Goal: Information Seeking & Learning: Learn about a topic

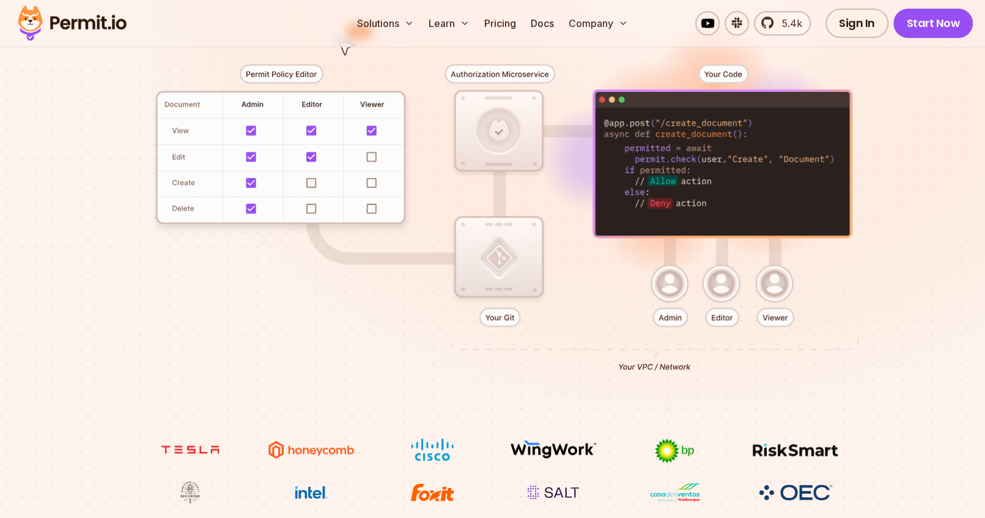
scroll to position [122, 0]
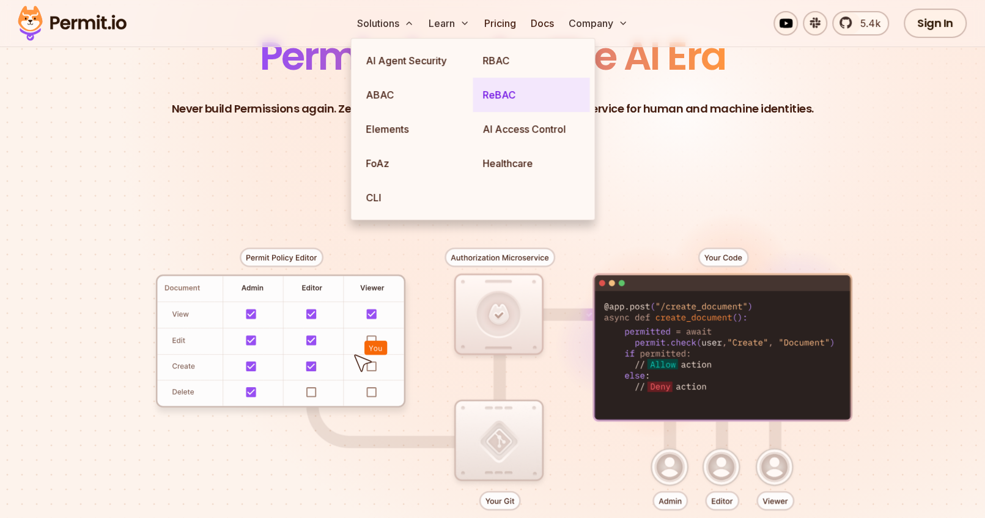
click at [510, 98] on link "ReBAC" at bounding box center [531, 95] width 117 height 34
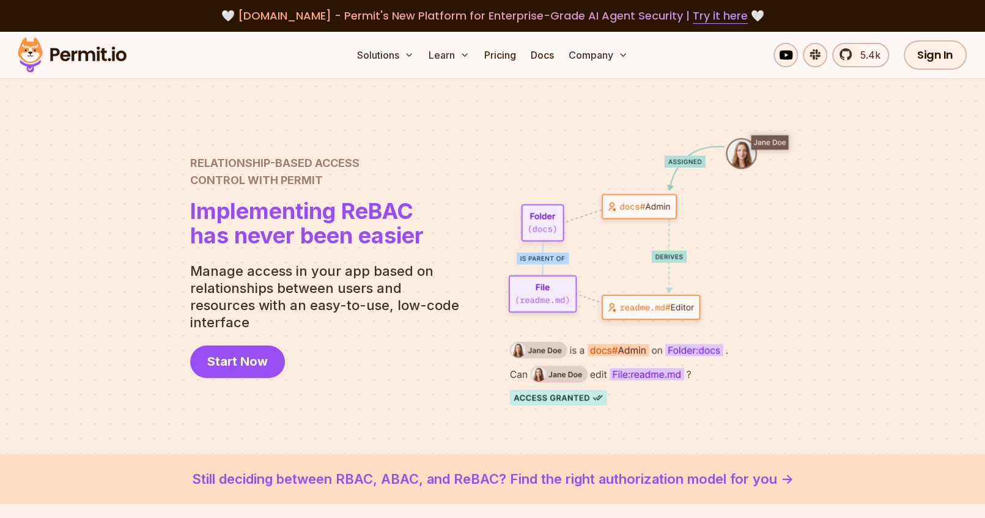
click at [809, 267] on div at bounding box center [492, 266] width 985 height 375
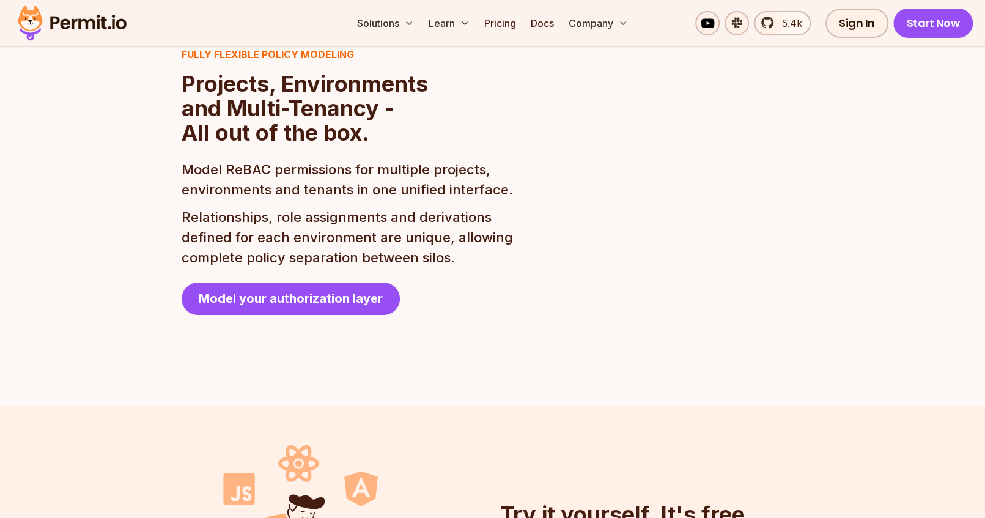
scroll to position [2568, 0]
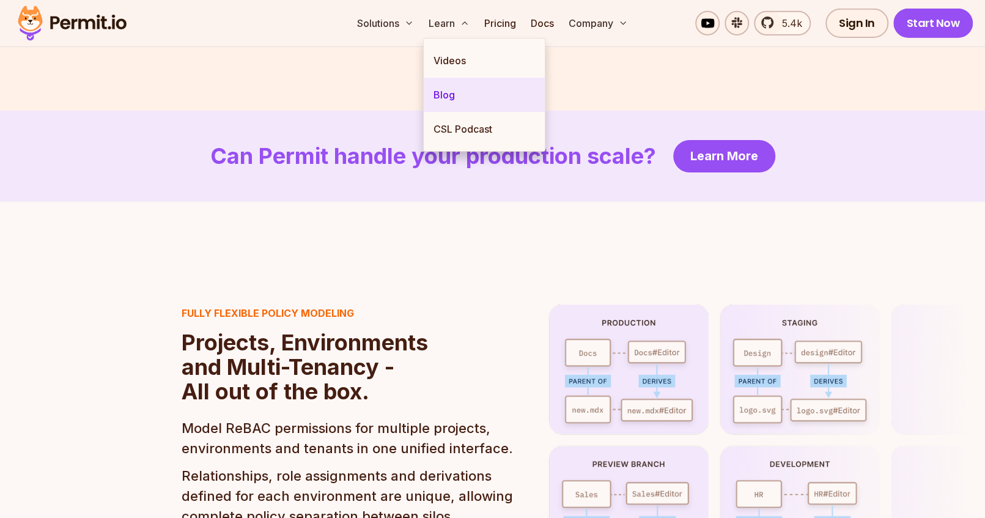
click at [454, 88] on link "Blog" at bounding box center [484, 95] width 121 height 34
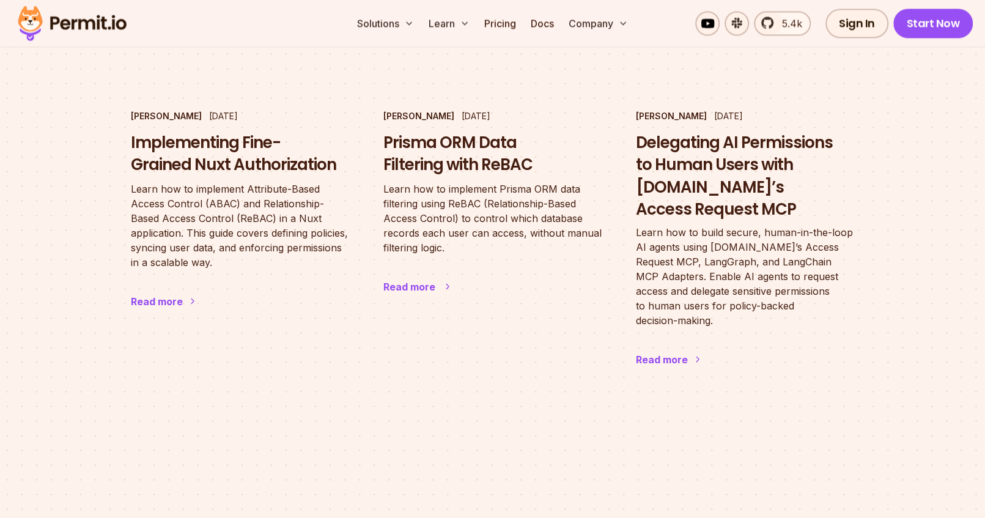
scroll to position [1284, 0]
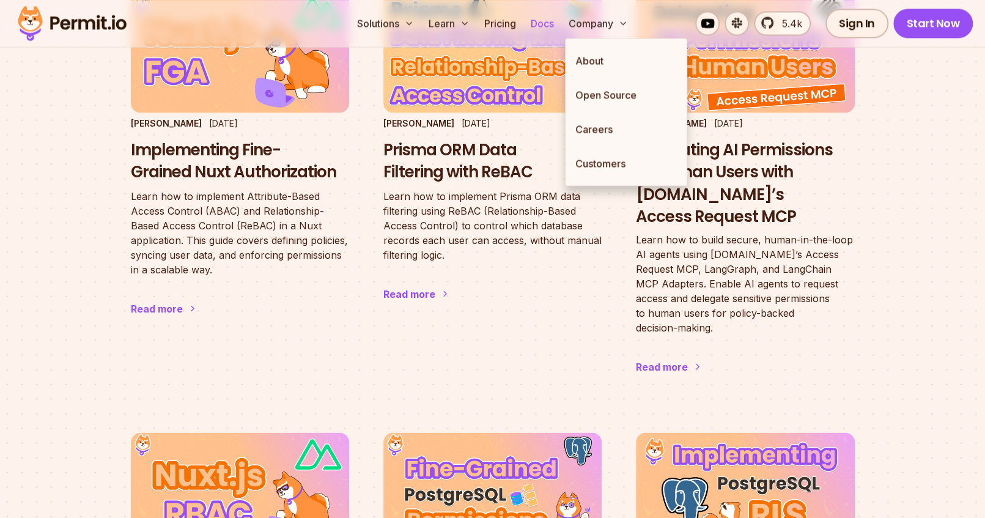
click at [543, 24] on link "Docs" at bounding box center [542, 23] width 33 height 24
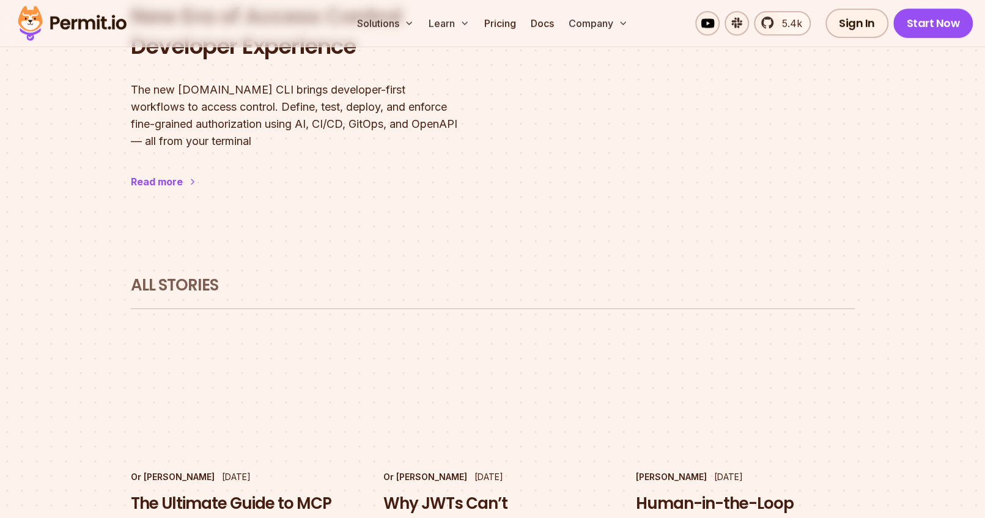
scroll to position [367, 0]
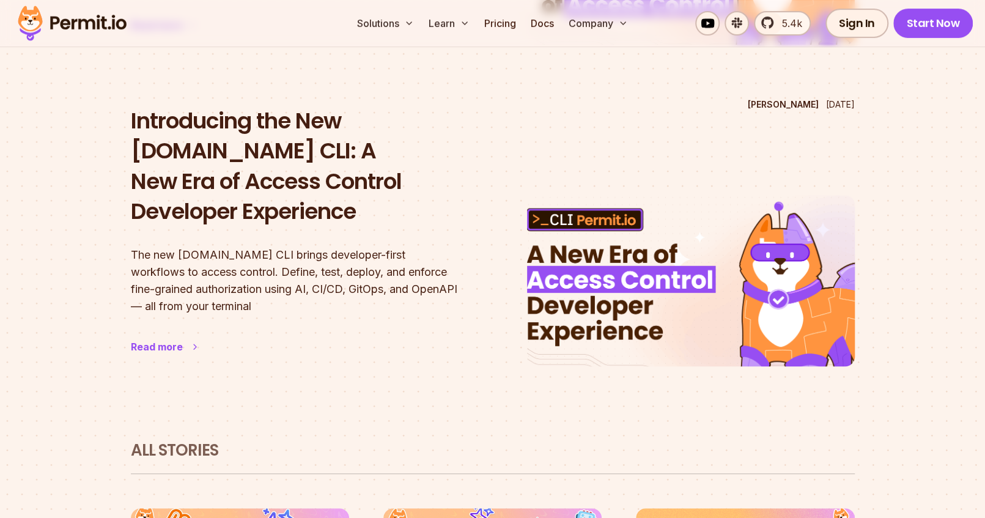
click at [157, 339] on div "Read more" at bounding box center [157, 346] width 52 height 15
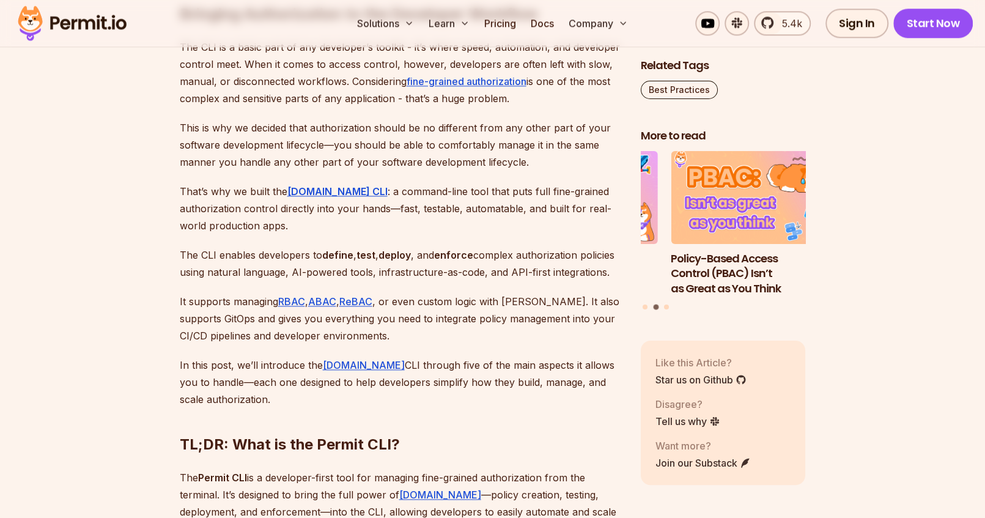
scroll to position [978, 0]
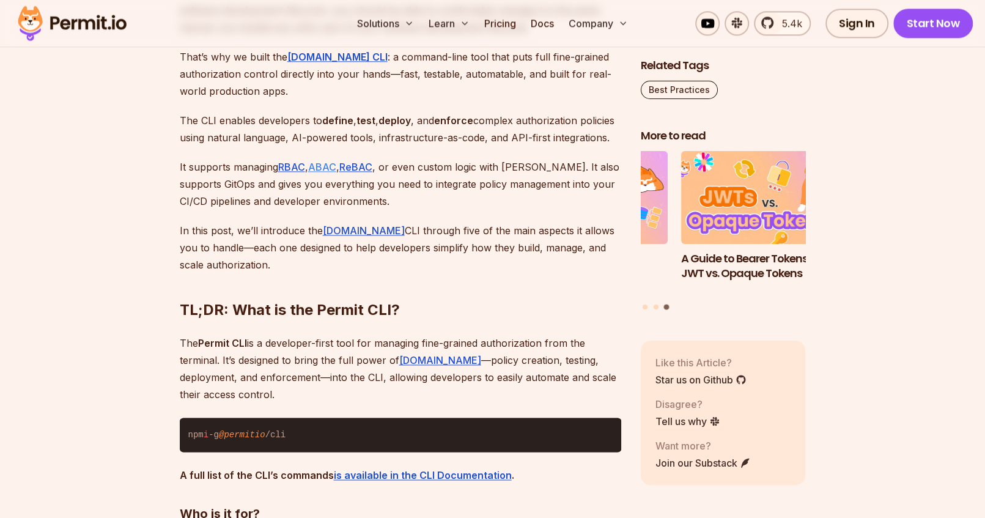
click at [329, 161] on link "ABAC" at bounding box center [322, 167] width 28 height 12
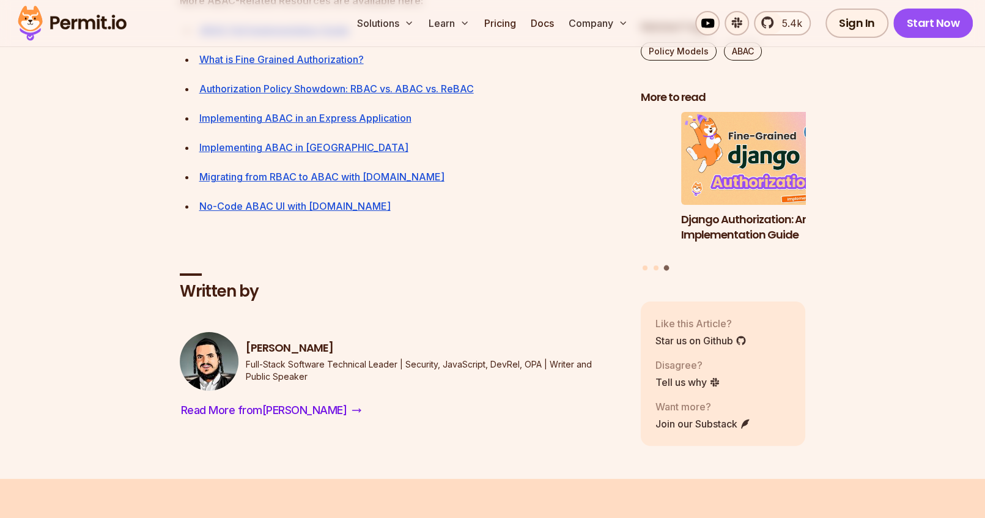
scroll to position [5502, 0]
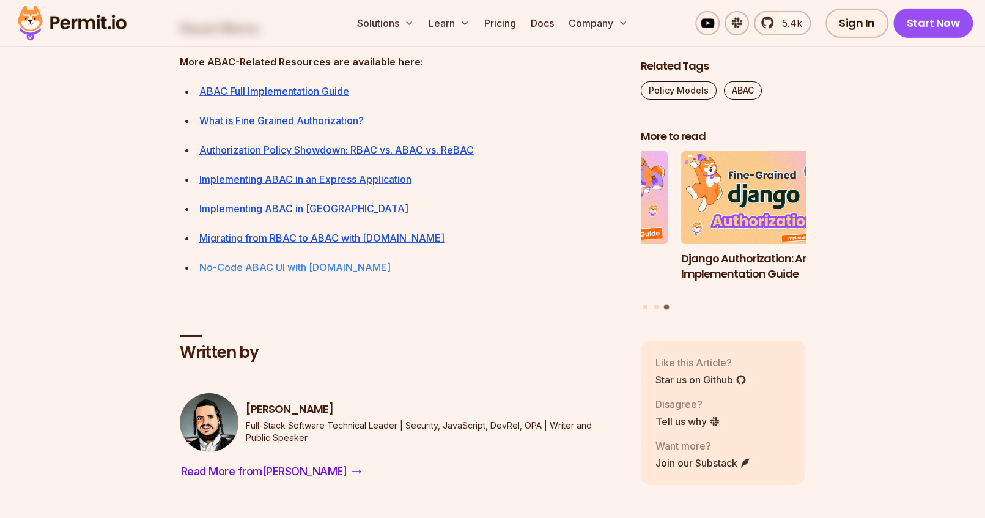
click at [286, 273] on link "No-Code ABAC UI with [DOMAIN_NAME]" at bounding box center [294, 267] width 191 height 12
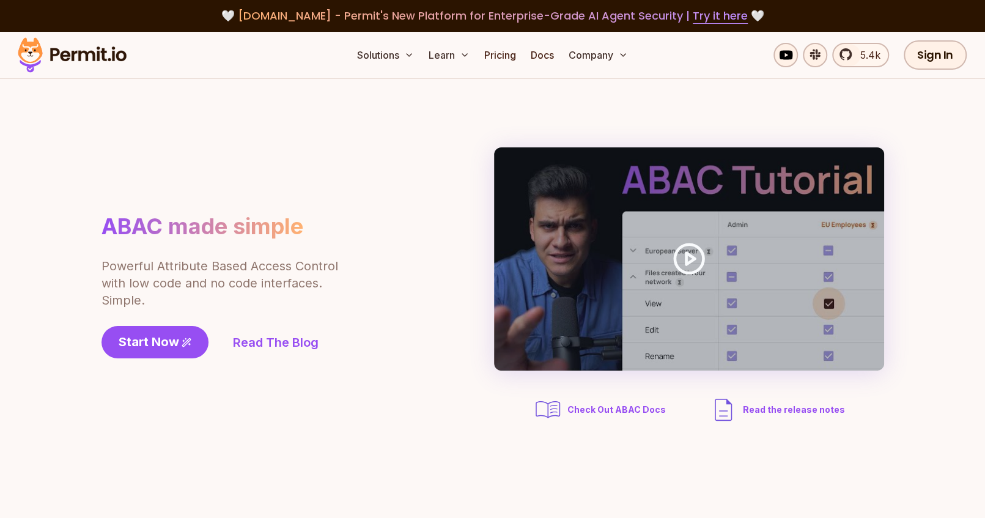
click at [624, 406] on span "Check Out ABAC Docs" at bounding box center [616, 409] width 98 height 12
